Goal: Task Accomplishment & Management: Manage account settings

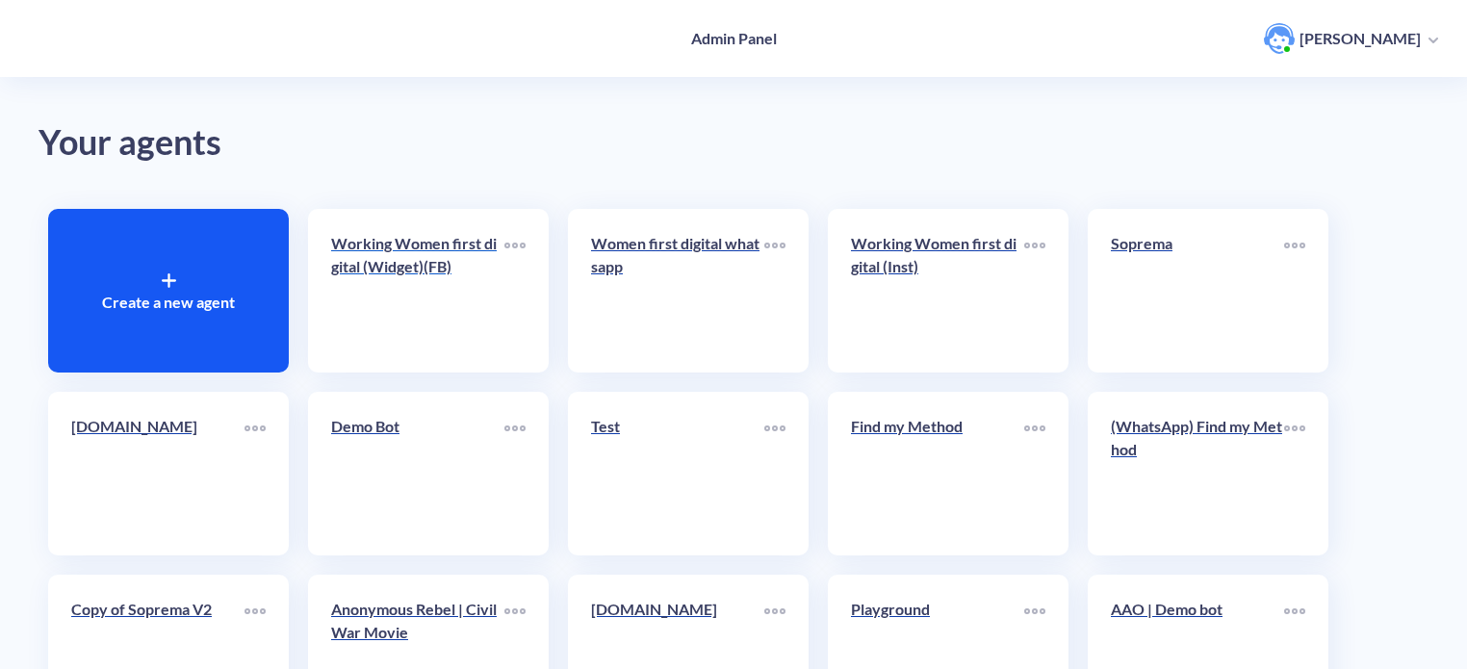
click at [404, 295] on link "Working Women first digital (Widget)(FB)" at bounding box center [417, 290] width 173 height 117
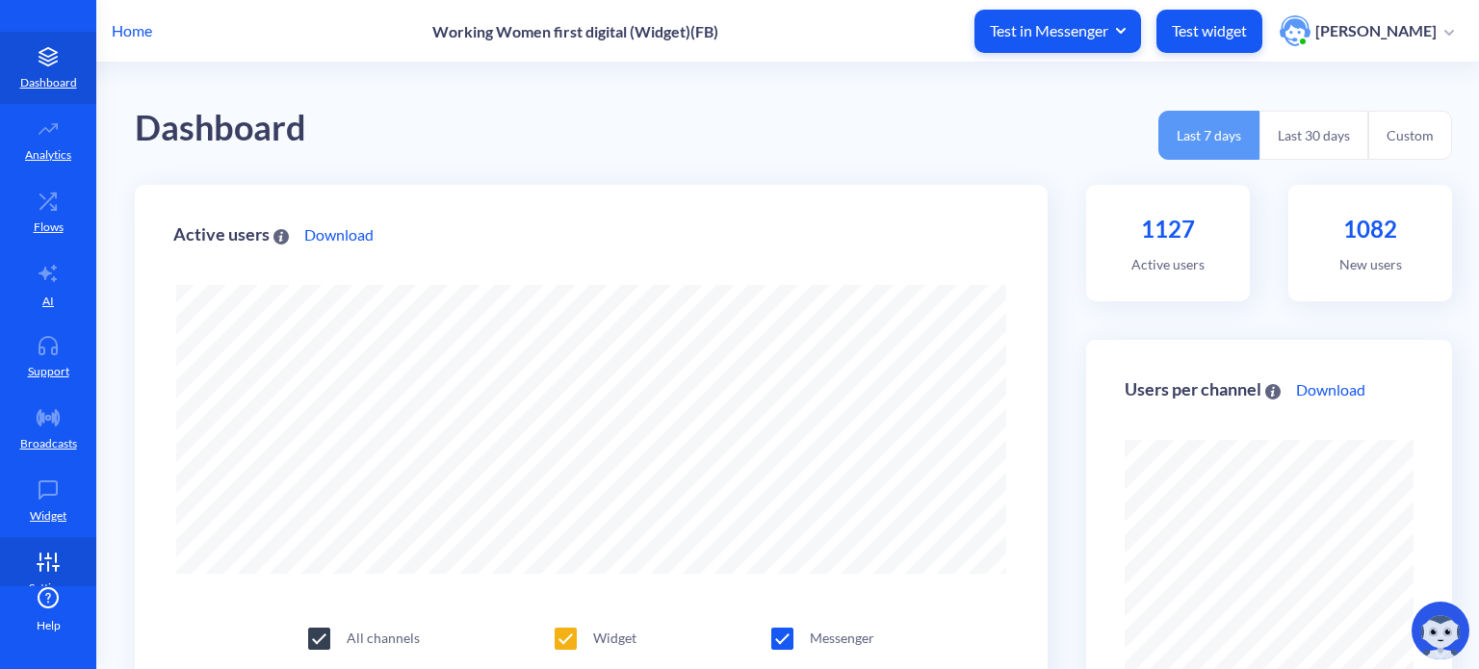
scroll to position [60, 0]
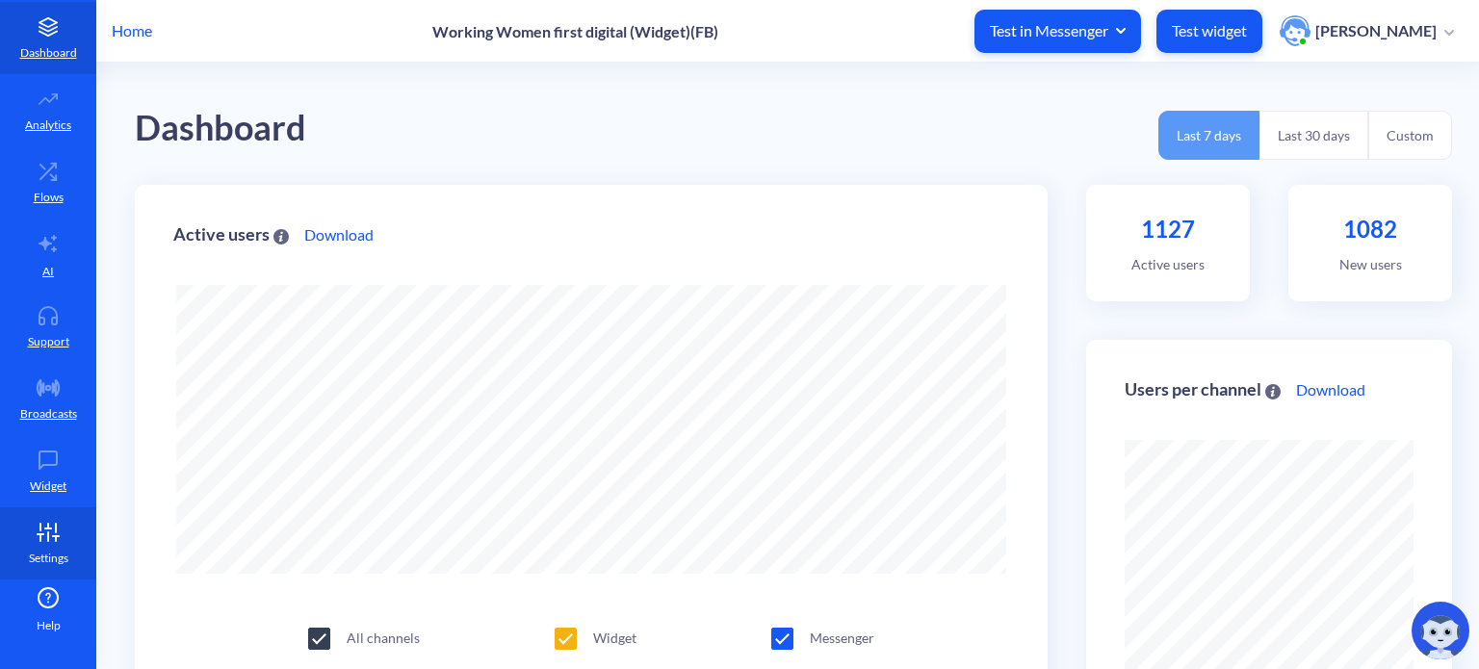
click at [56, 554] on p "Settings" at bounding box center [48, 558] width 39 height 17
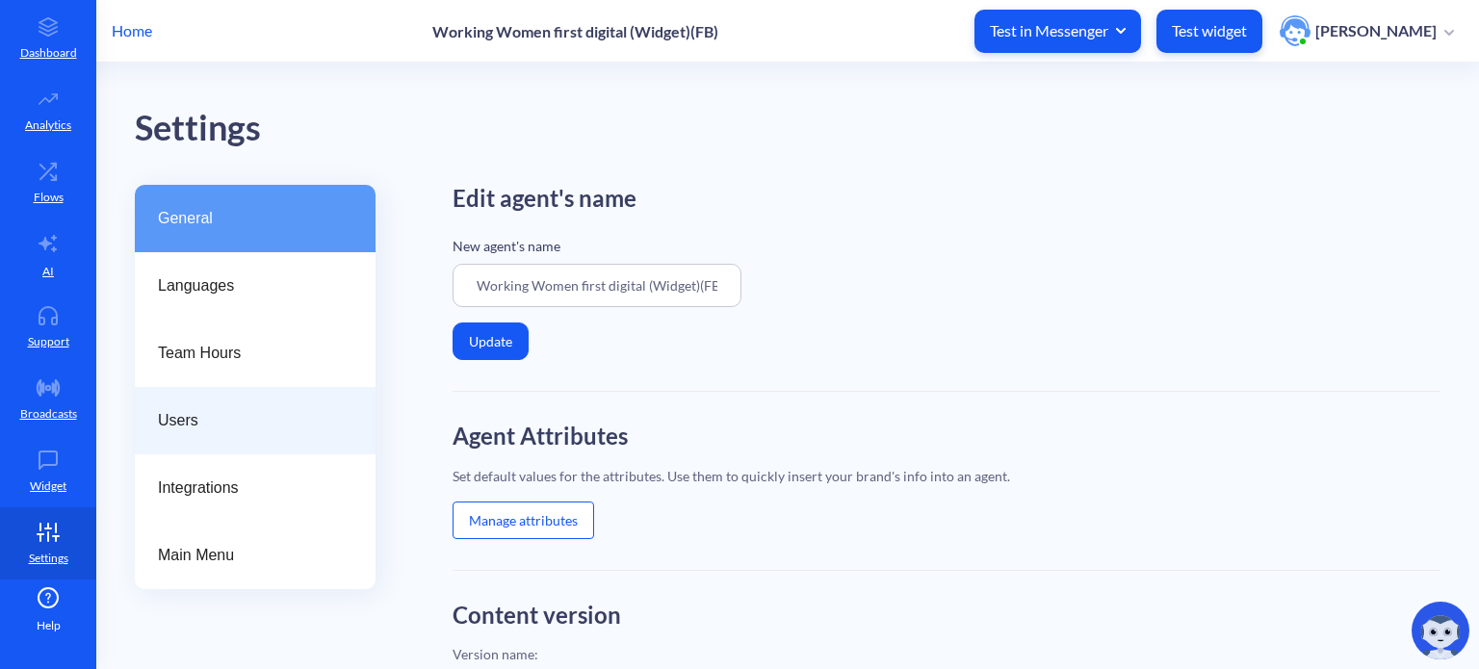
click at [162, 433] on div "Users" at bounding box center [255, 420] width 241 height 67
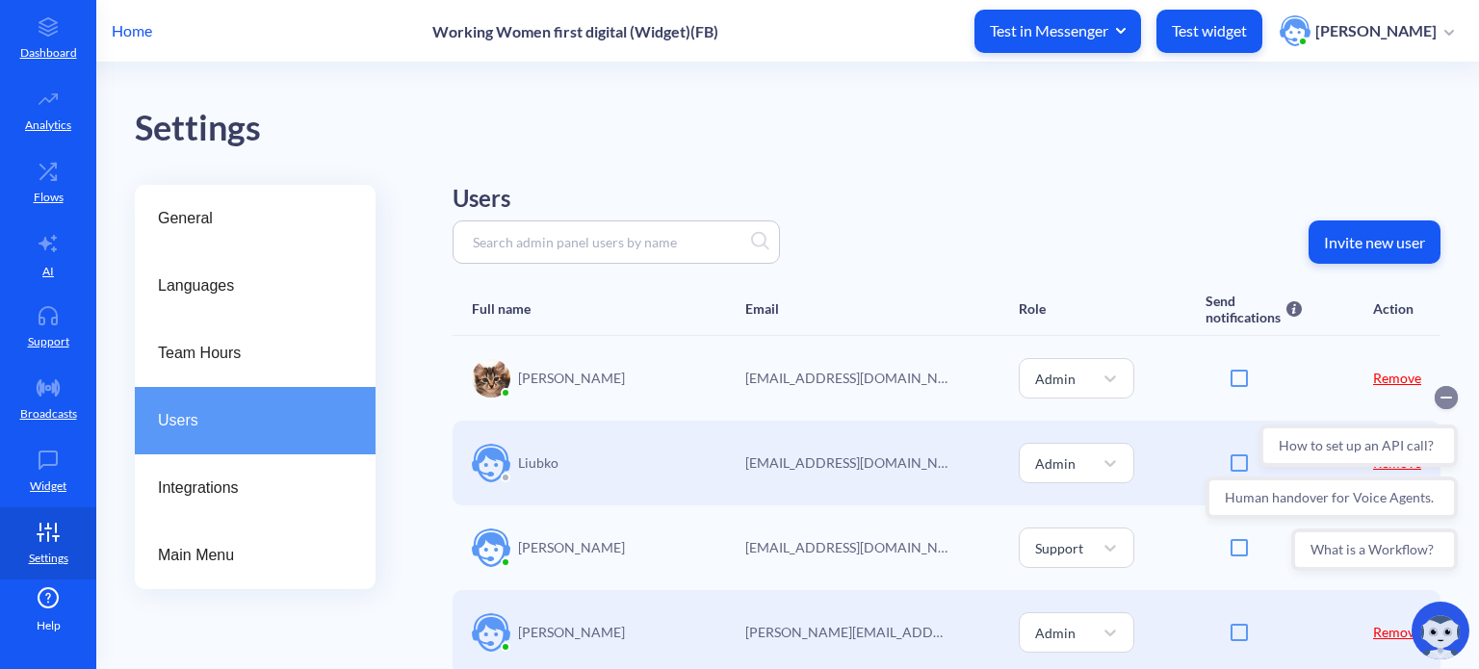
click at [1448, 395] on circle "Collapse conversation starters" at bounding box center [1445, 397] width 23 height 23
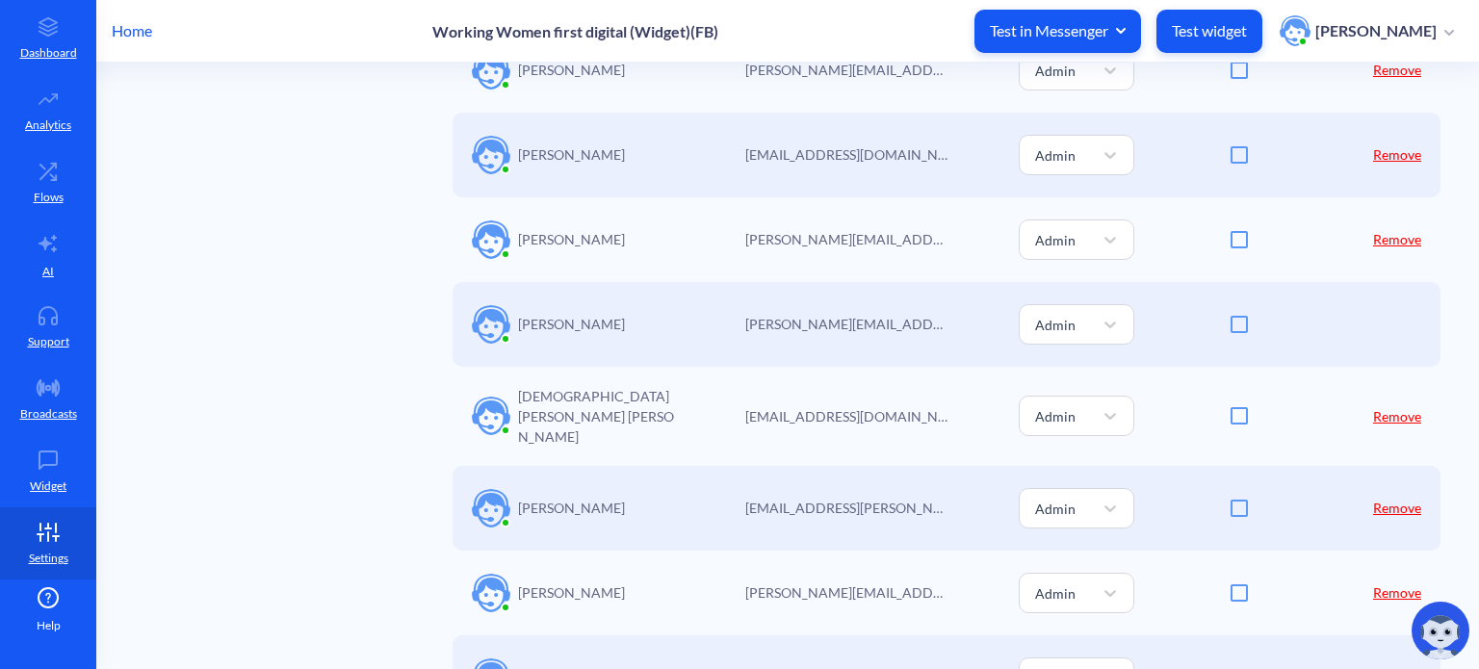
scroll to position [1408, 0]
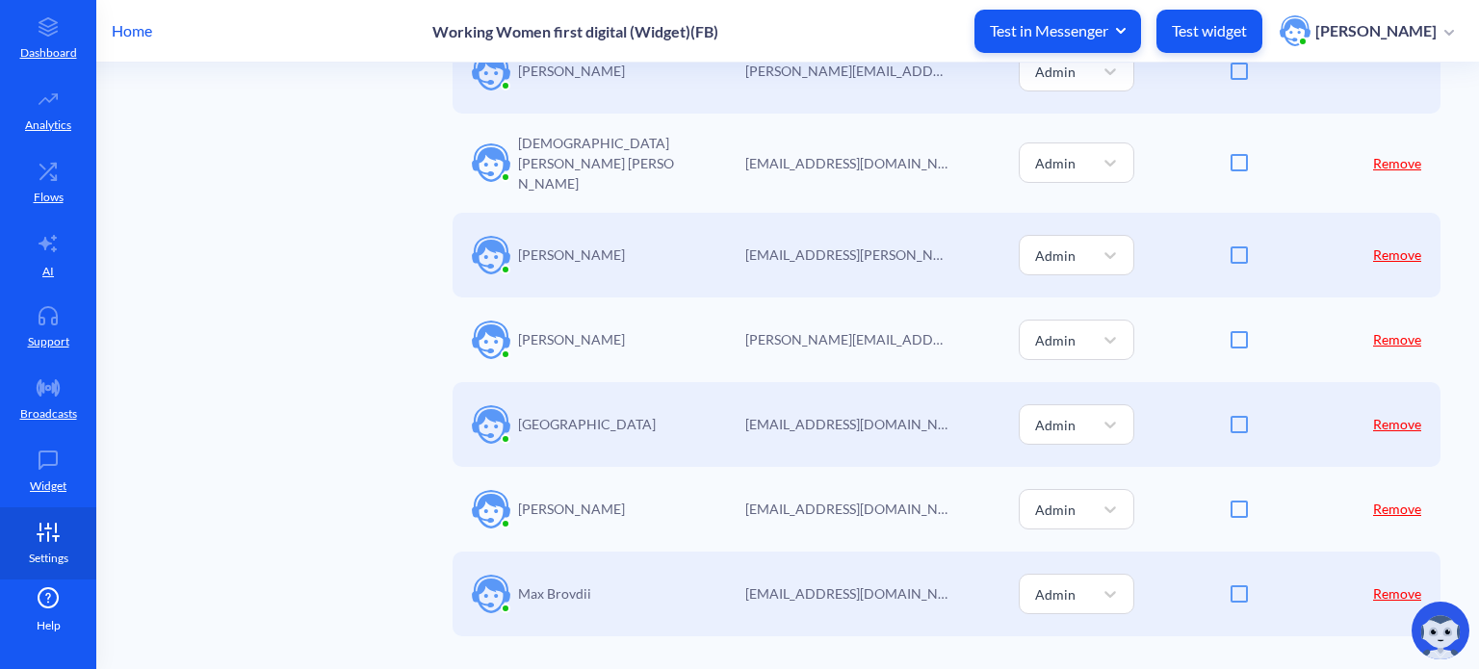
click at [61, 542] on link "Settings" at bounding box center [48, 543] width 96 height 72
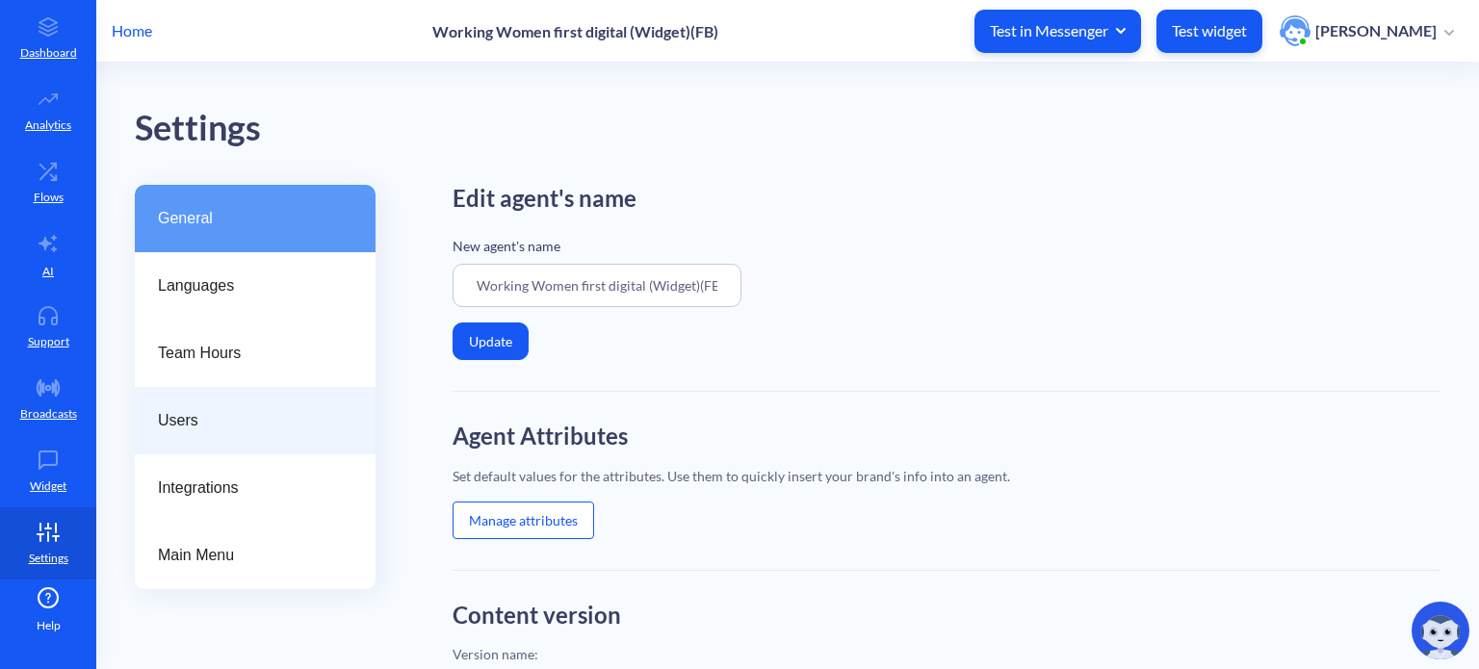
click at [203, 415] on span "Users" at bounding box center [247, 420] width 179 height 23
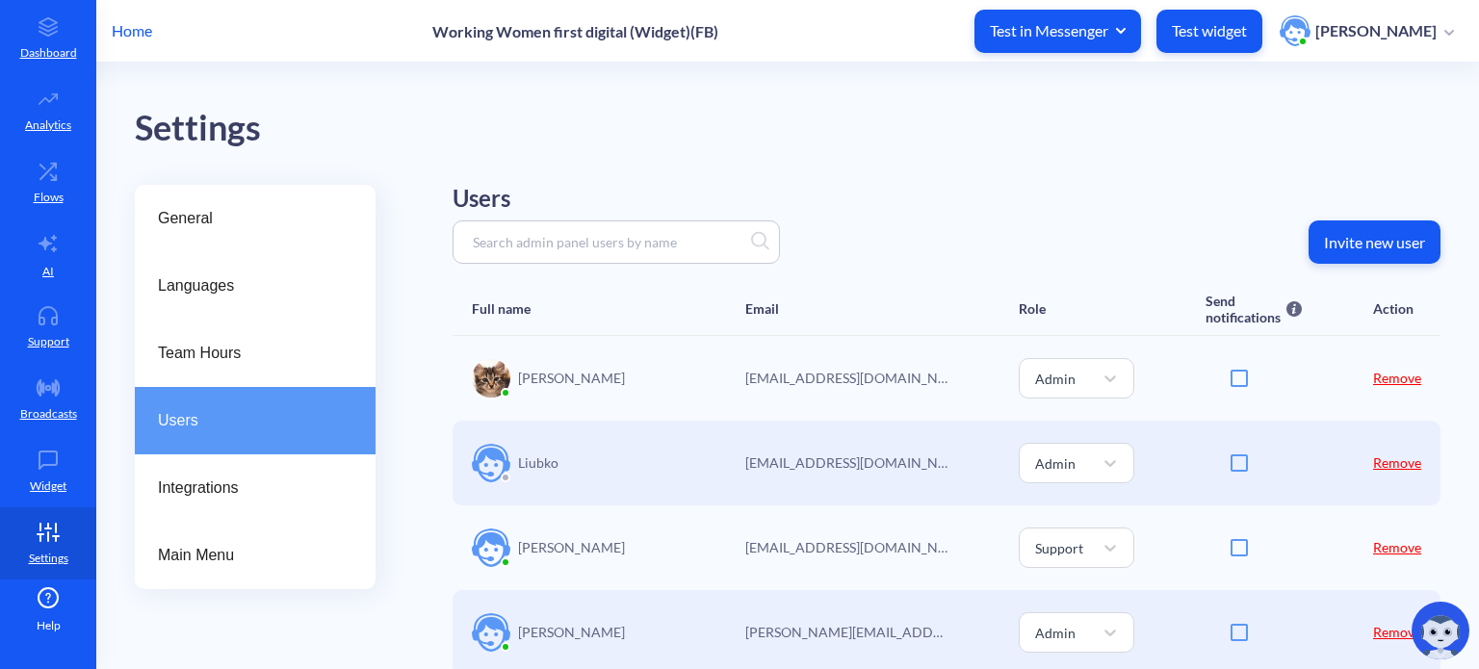
click at [1362, 240] on p "Invite new user" at bounding box center [1374, 242] width 101 height 19
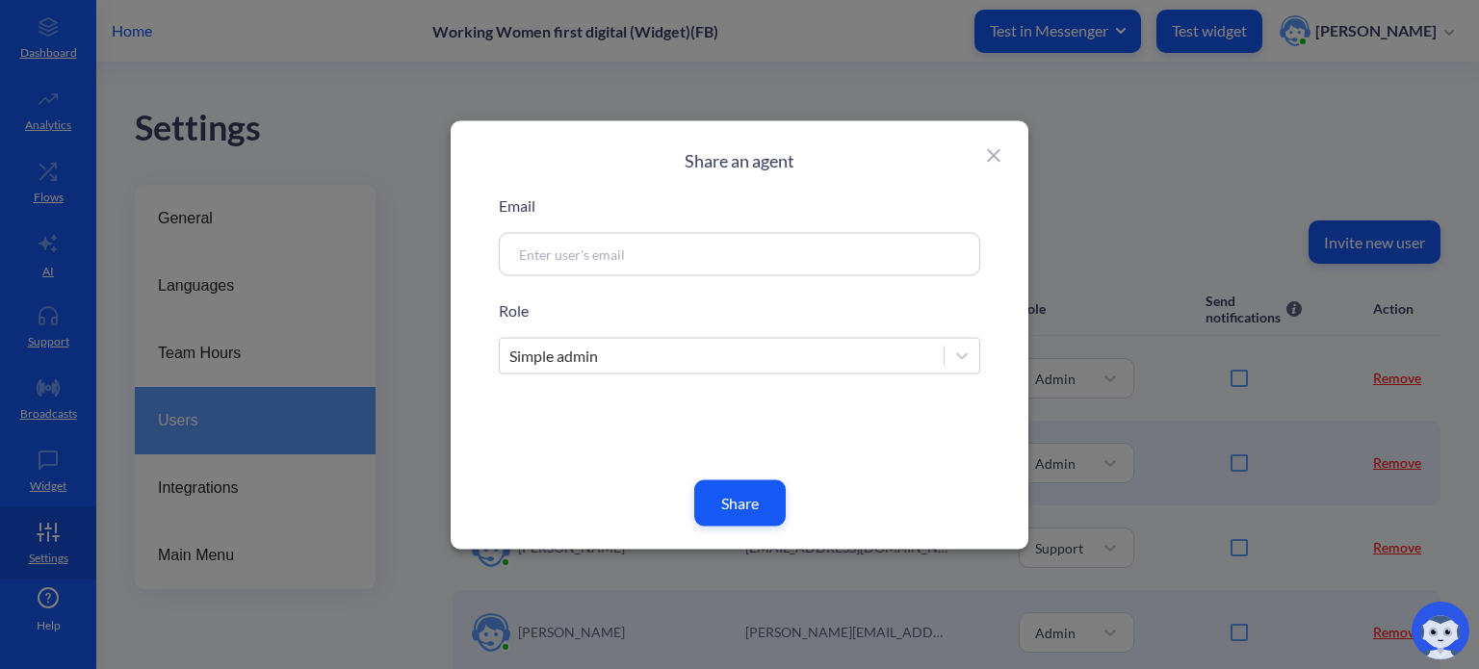
click at [558, 247] on input at bounding box center [716, 254] width 414 height 22
paste input "[PERSON_NAME][EMAIL_ADDRESS][PERSON_NAME][DOMAIN_NAME]"
type input "[PERSON_NAME][EMAIL_ADDRESS][PERSON_NAME][DOMAIN_NAME]"
click at [742, 504] on button "Share" at bounding box center [739, 502] width 91 height 46
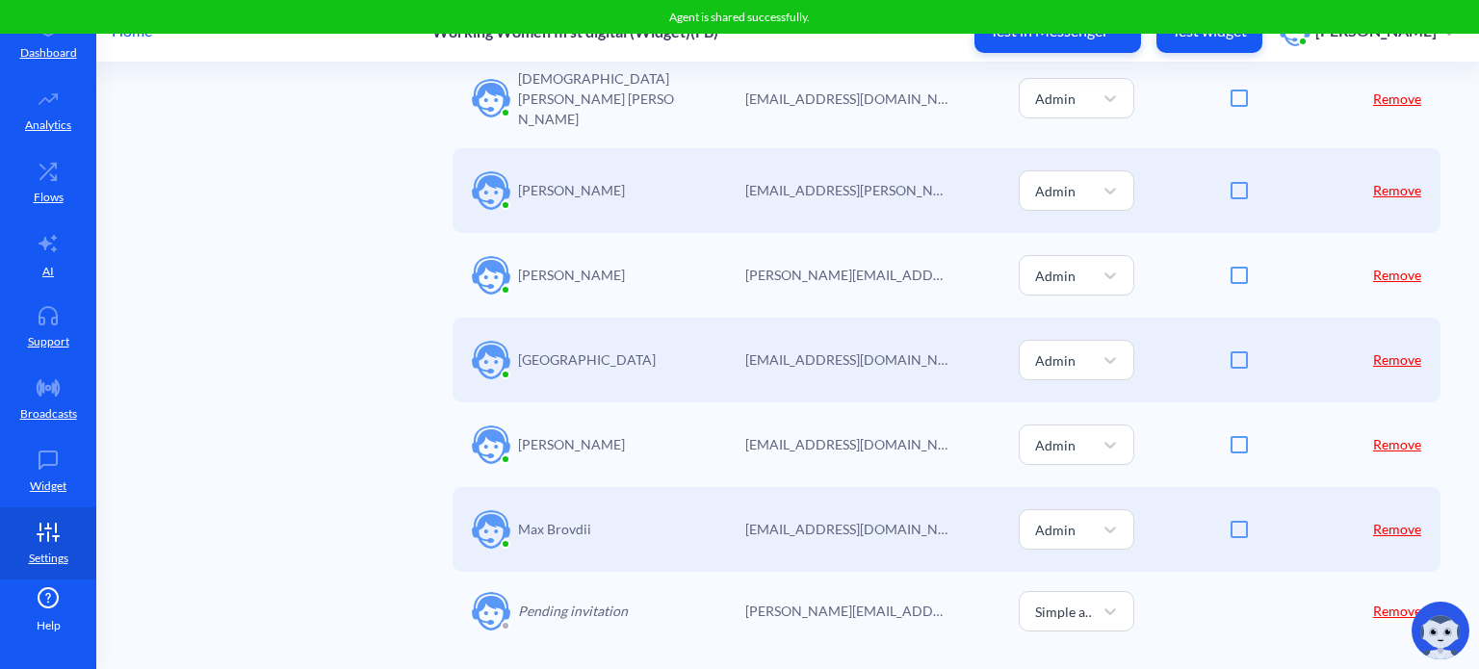
scroll to position [1486, 0]
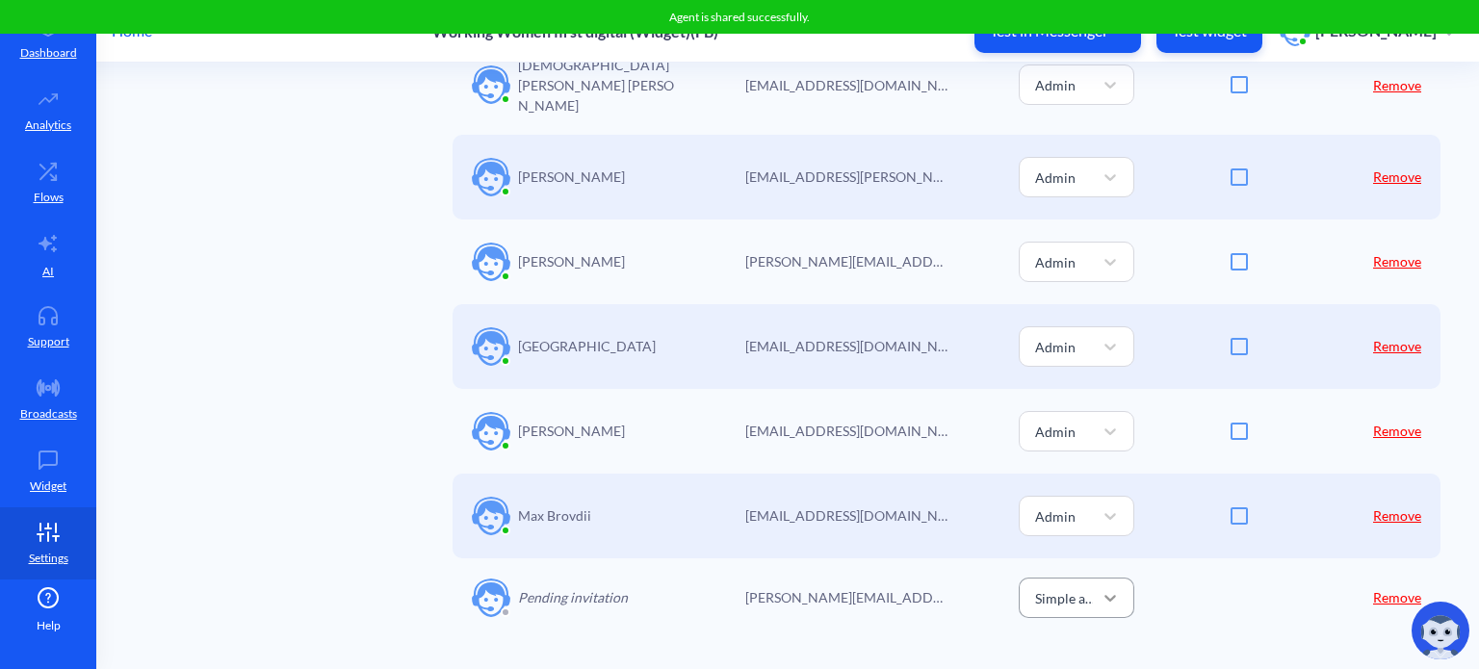
click at [1108, 588] on icon at bounding box center [1109, 597] width 19 height 19
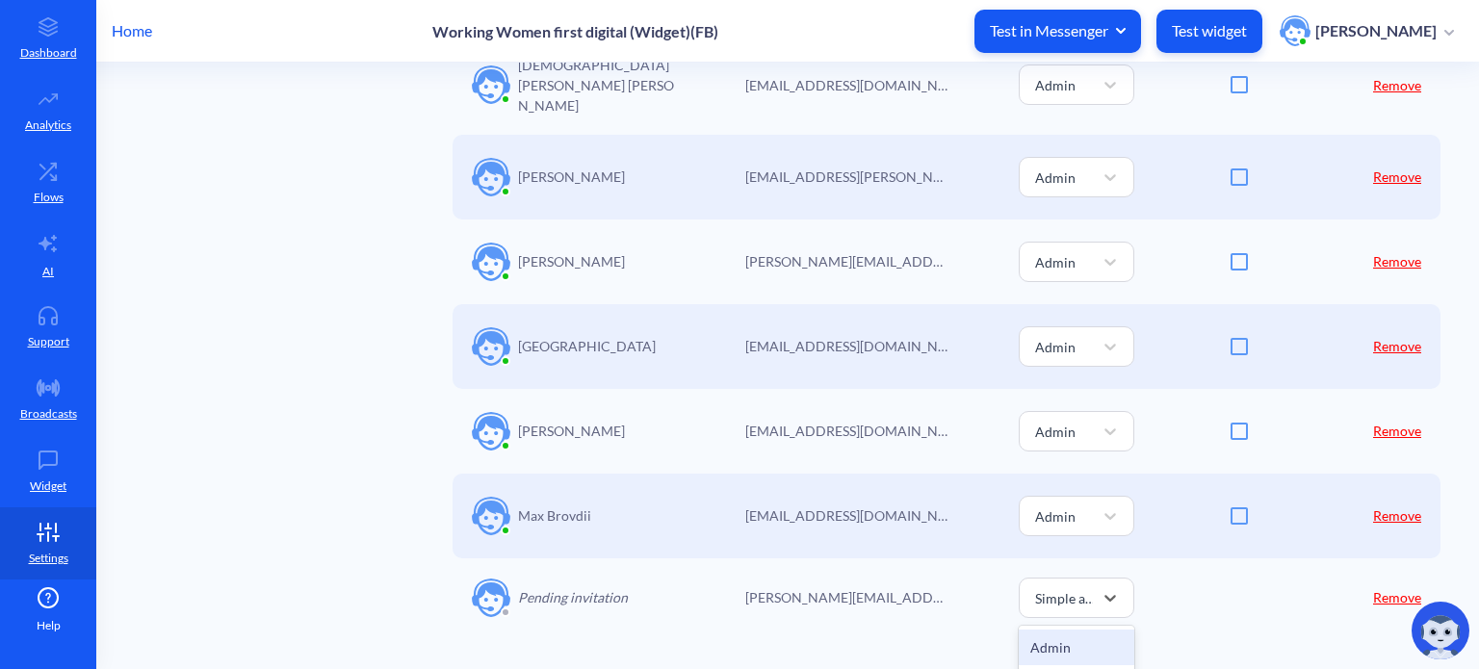
click at [1104, 630] on div "Admin" at bounding box center [1077, 648] width 116 height 36
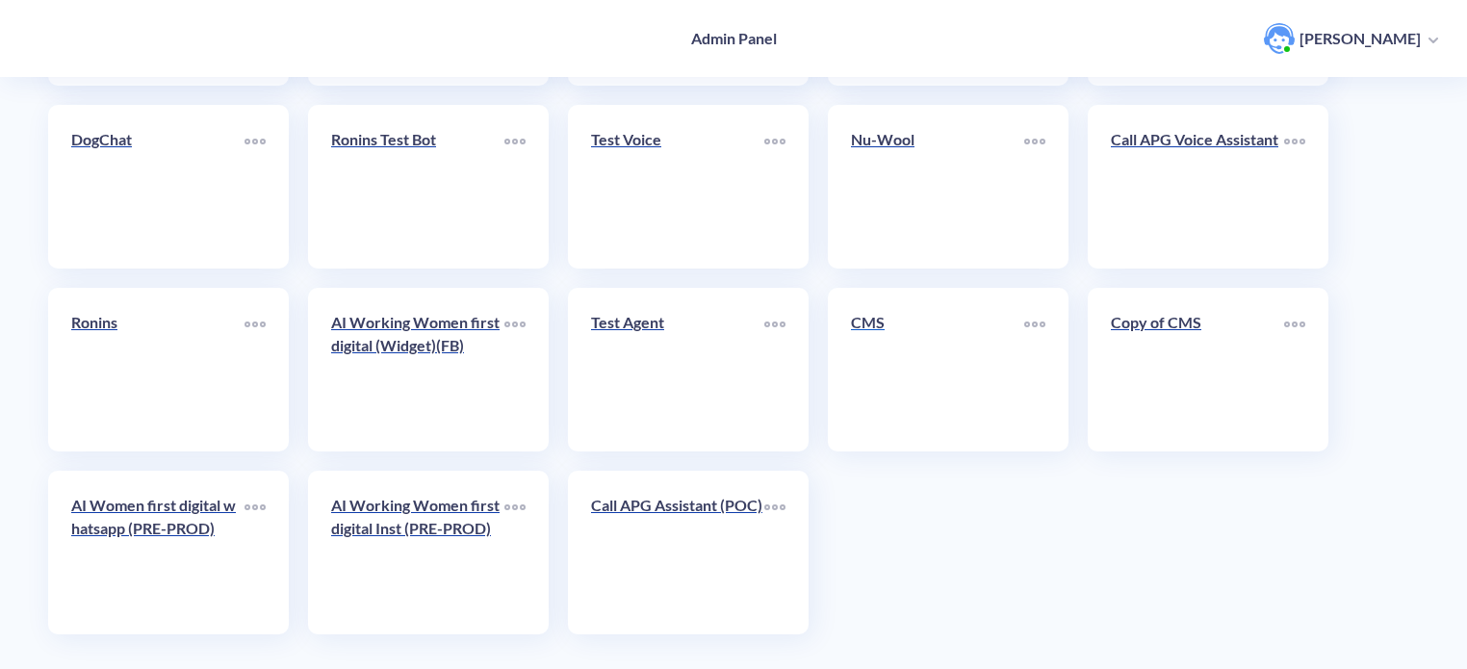
scroll to position [570, 0]
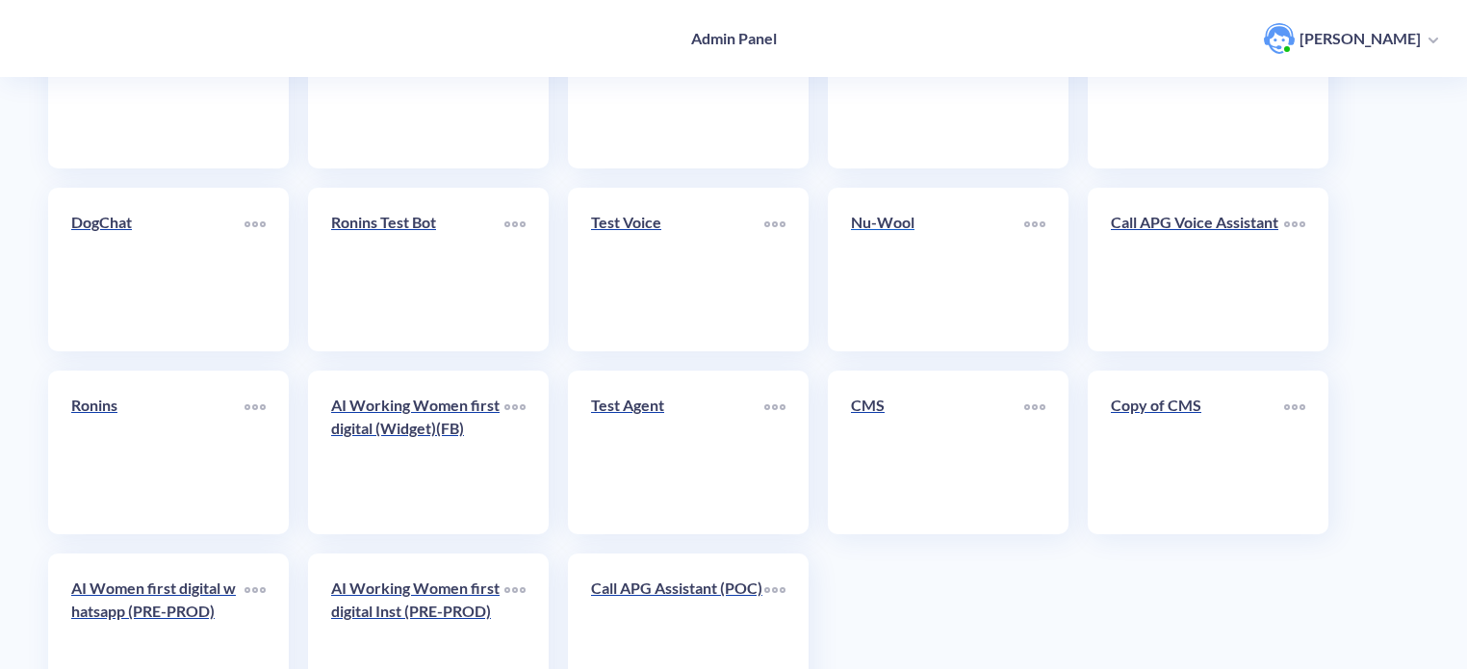
click at [928, 263] on link "Nu-Wool" at bounding box center [937, 269] width 173 height 117
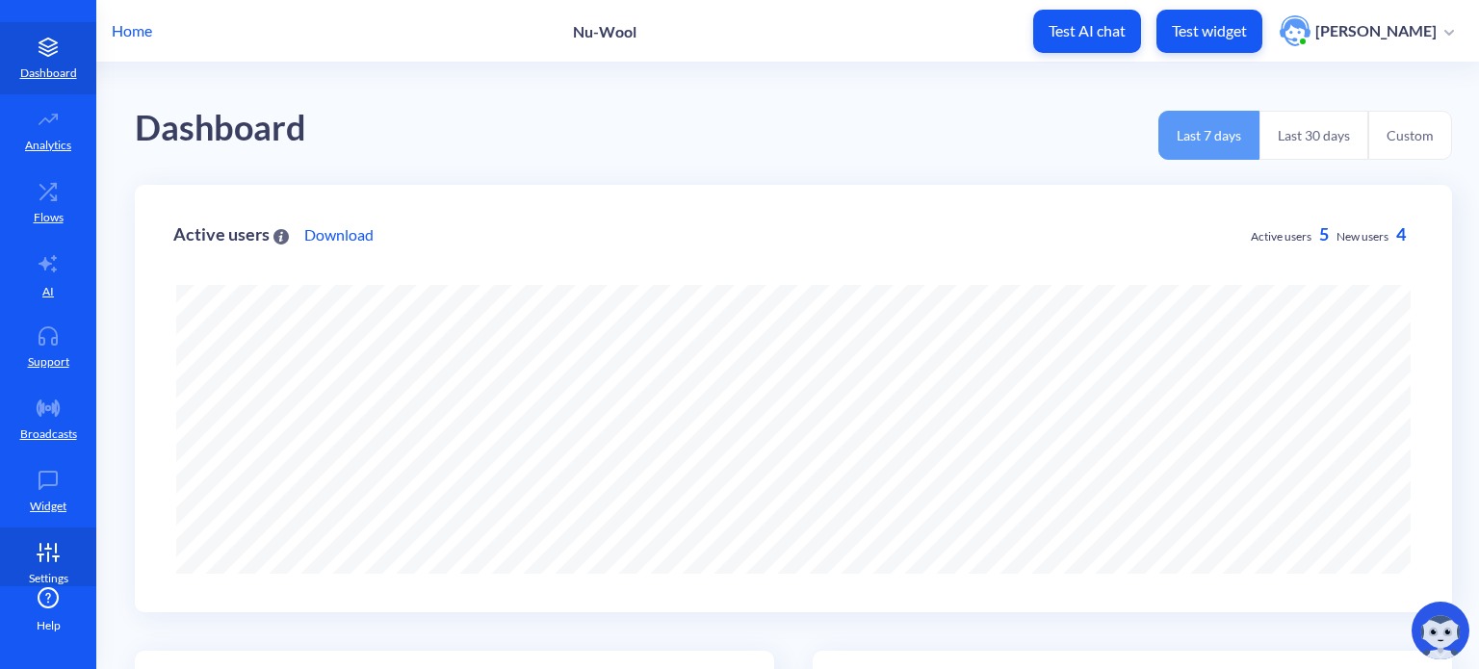
scroll to position [60, 0]
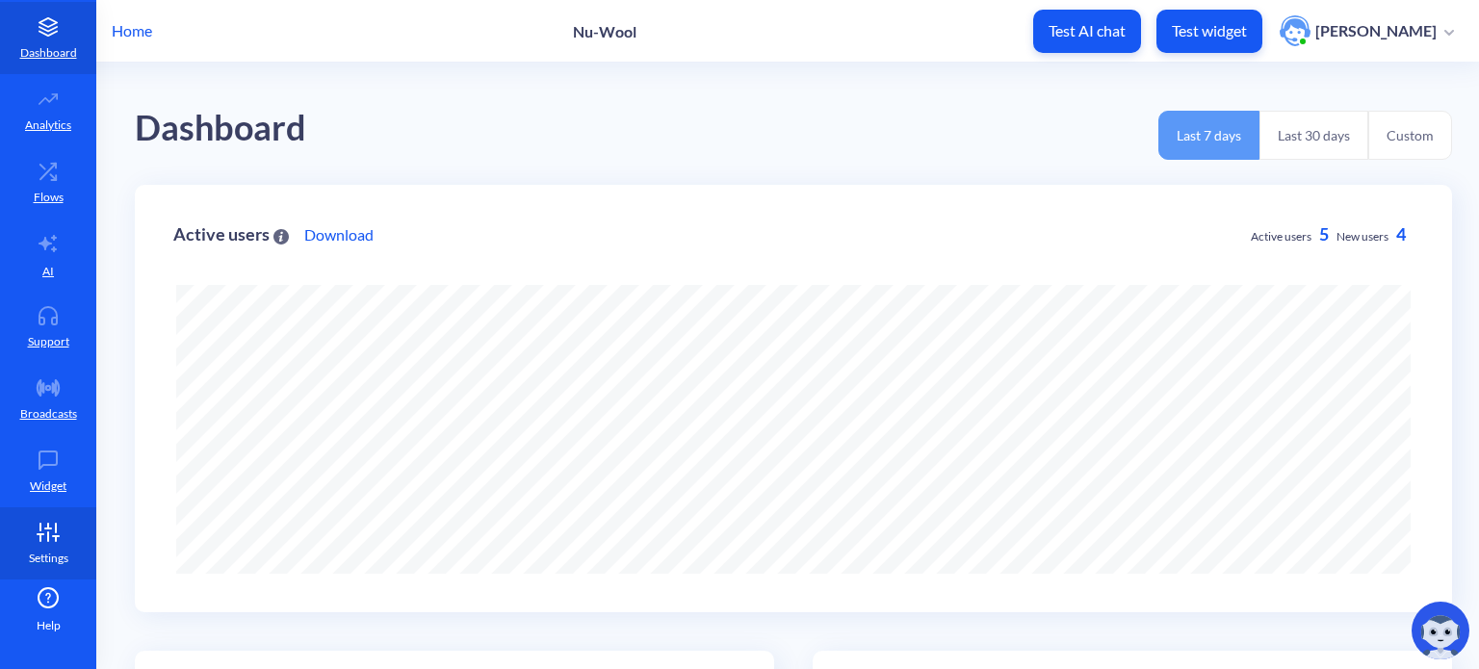
click at [49, 532] on icon at bounding box center [48, 532] width 39 height 19
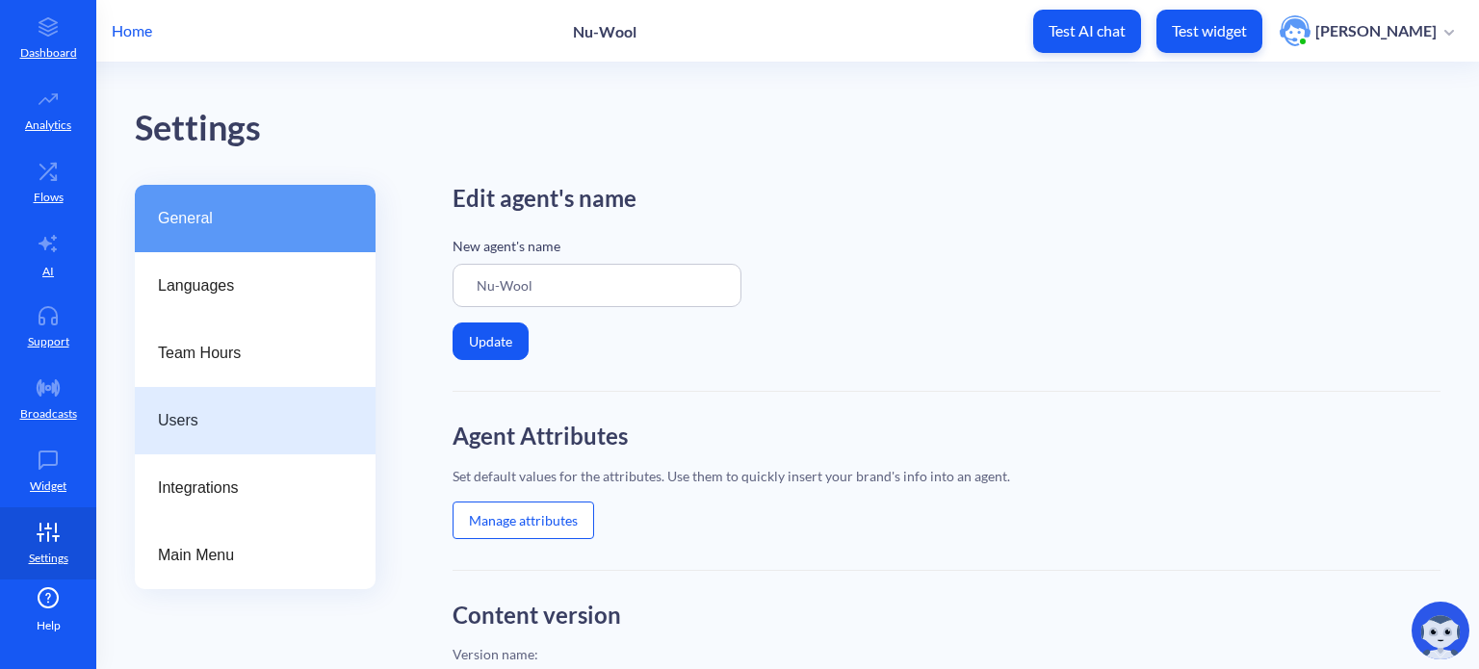
click at [213, 415] on span "Users" at bounding box center [247, 420] width 179 height 23
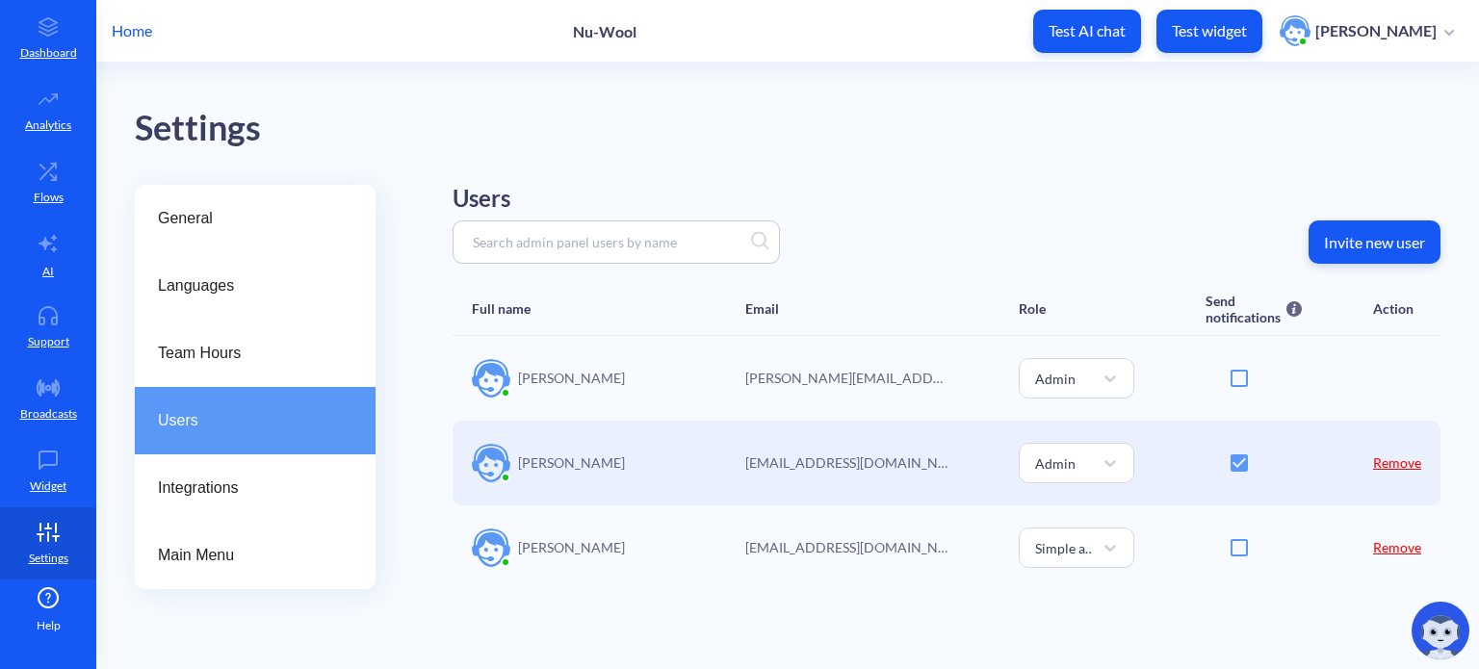
click at [1380, 238] on p "Invite new user" at bounding box center [1374, 242] width 101 height 19
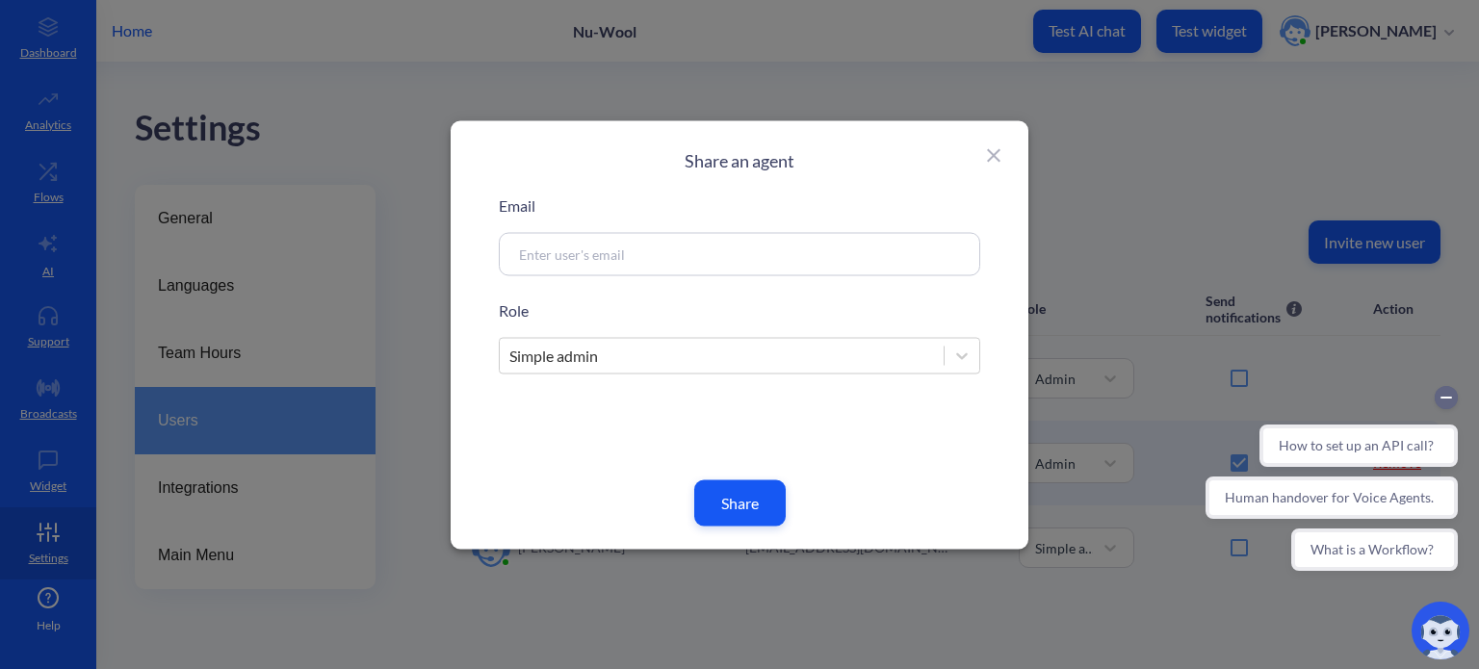
click at [705, 243] on input at bounding box center [716, 254] width 414 height 22
paste input "[PERSON_NAME][EMAIL_ADDRESS][PERSON_NAME][DOMAIN_NAME]"
type input "[PERSON_NAME][EMAIL_ADDRESS][PERSON_NAME][DOMAIN_NAME]"
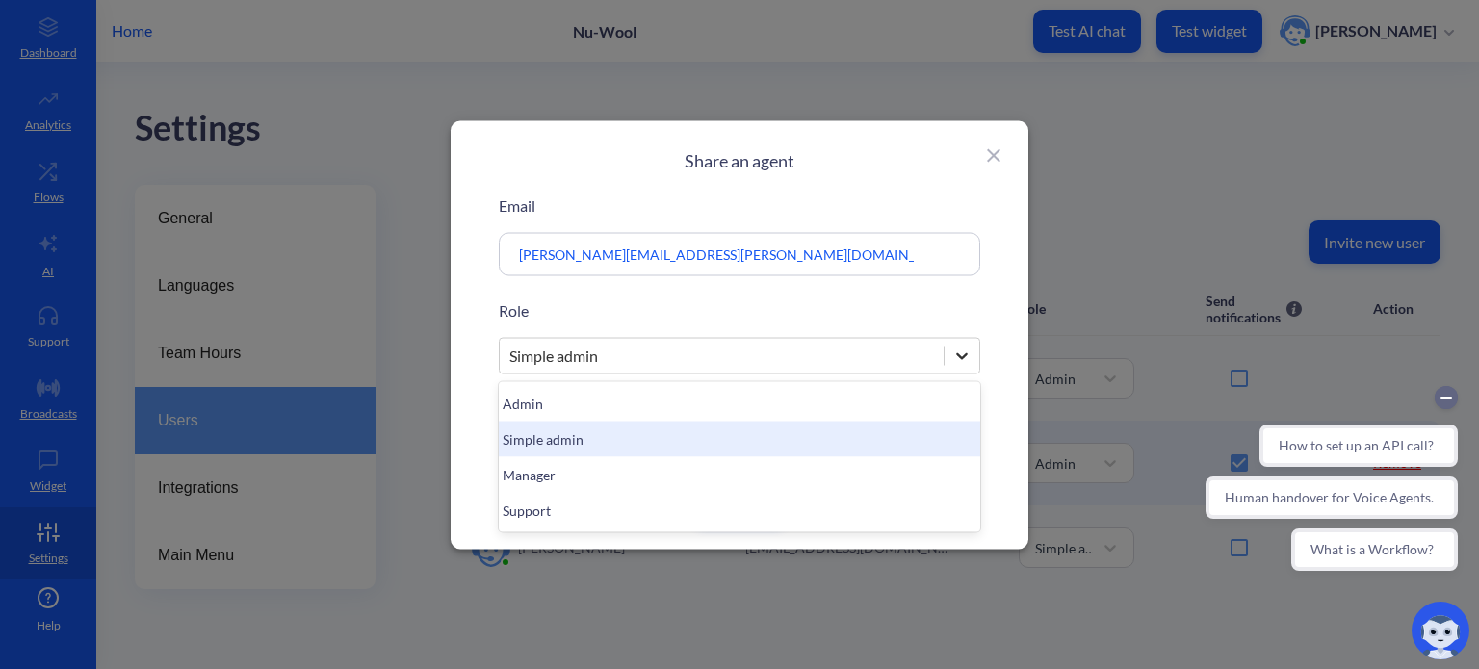
click at [962, 360] on icon at bounding box center [961, 355] width 19 height 19
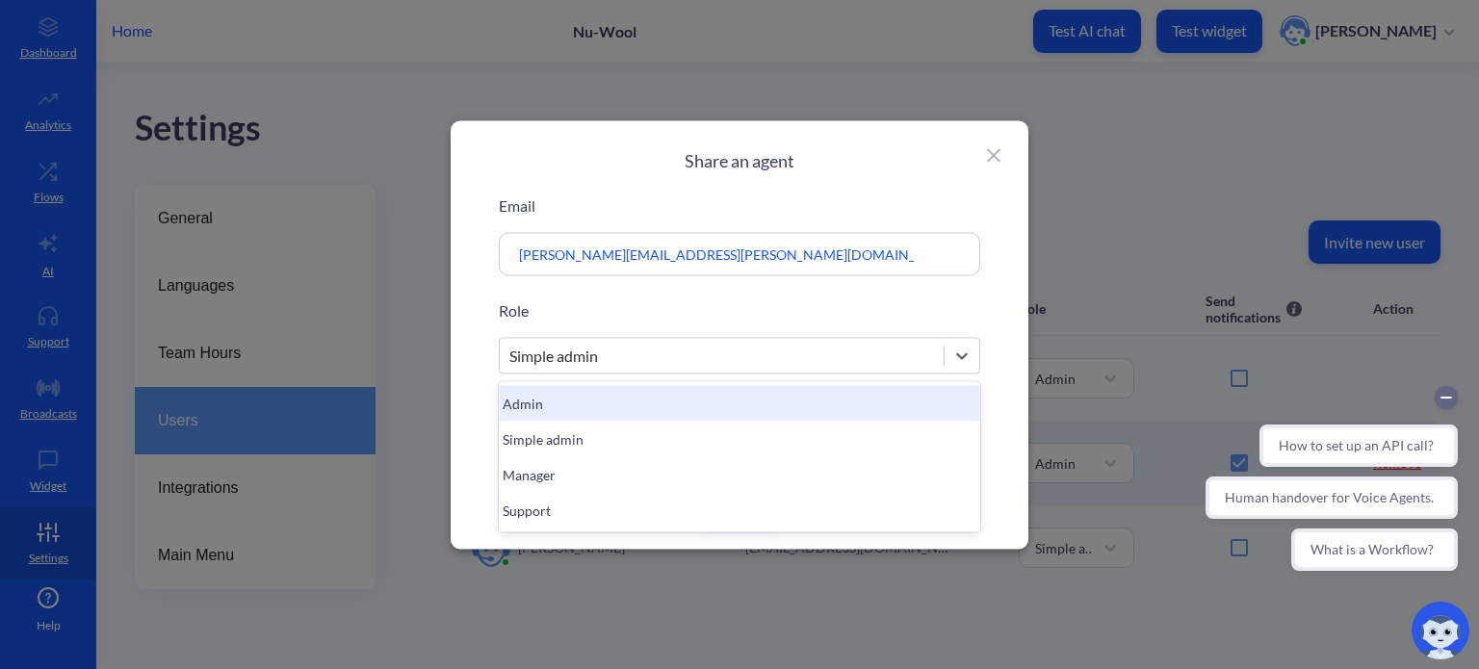
click at [705, 392] on div "Admin" at bounding box center [739, 403] width 481 height 36
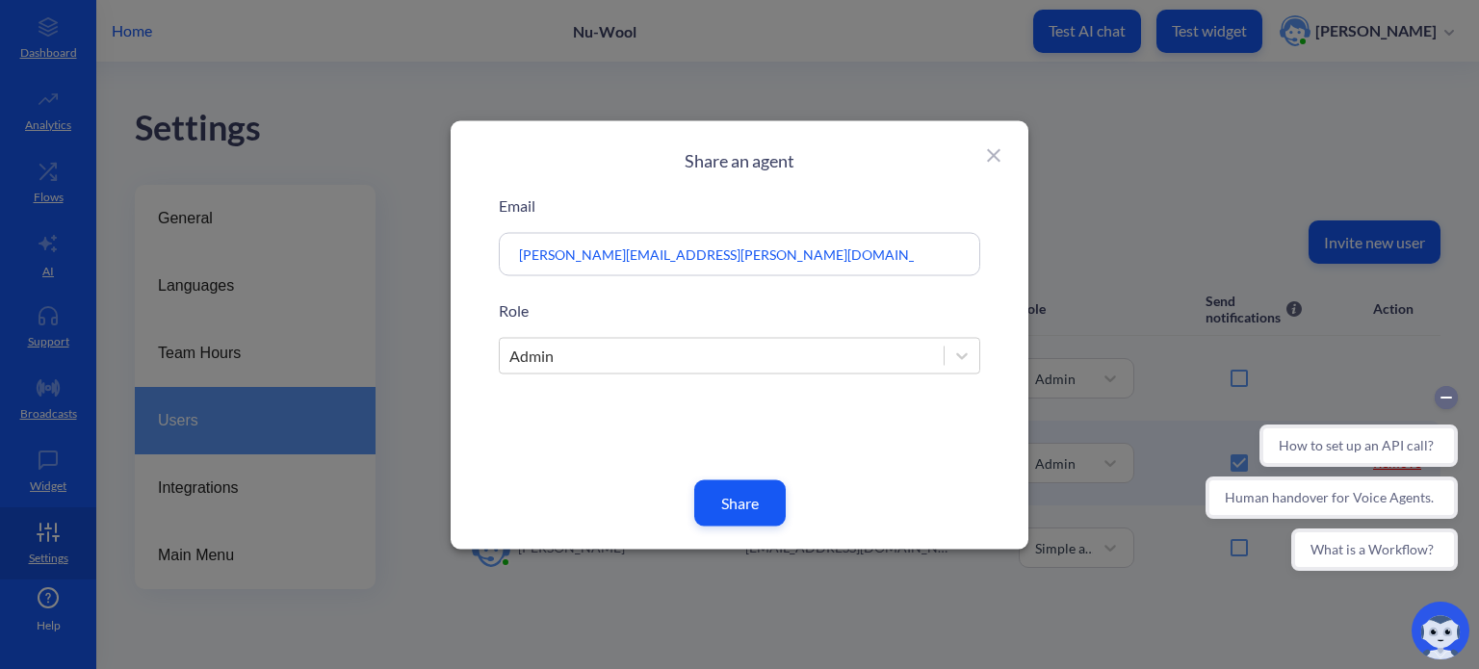
click at [751, 499] on button "Share" at bounding box center [739, 502] width 91 height 46
